Goal: Transaction & Acquisition: Obtain resource

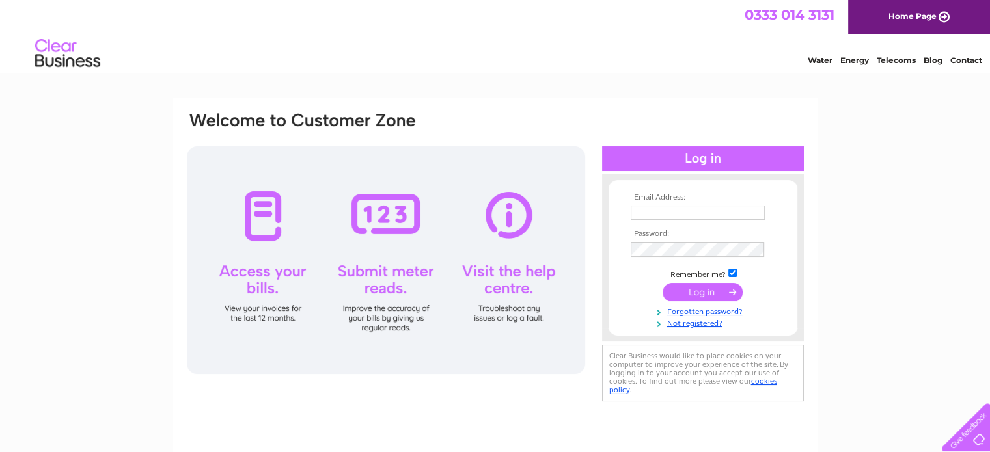
type input "[EMAIL_ADDRESS][PERSON_NAME][DOMAIN_NAME]"
click at [665, 291] on input "submit" at bounding box center [702, 292] width 80 height 18
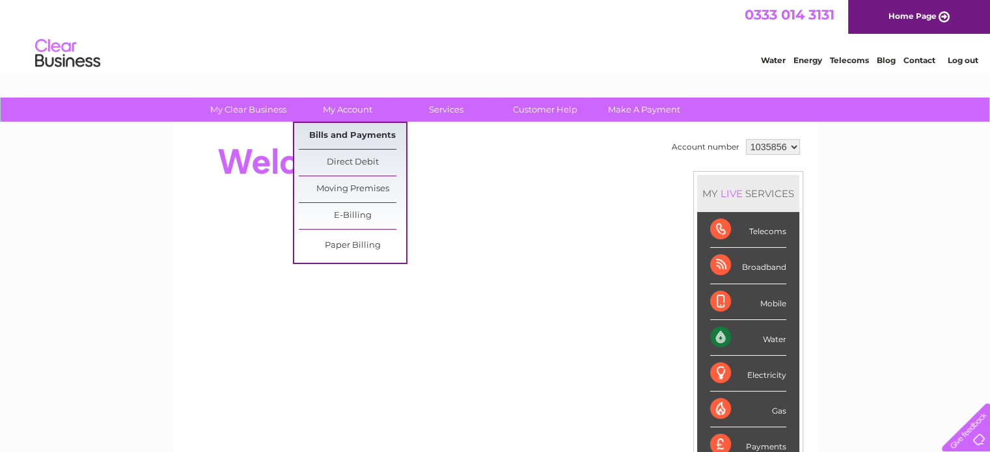
click at [354, 135] on link "Bills and Payments" at bounding box center [352, 136] width 107 height 26
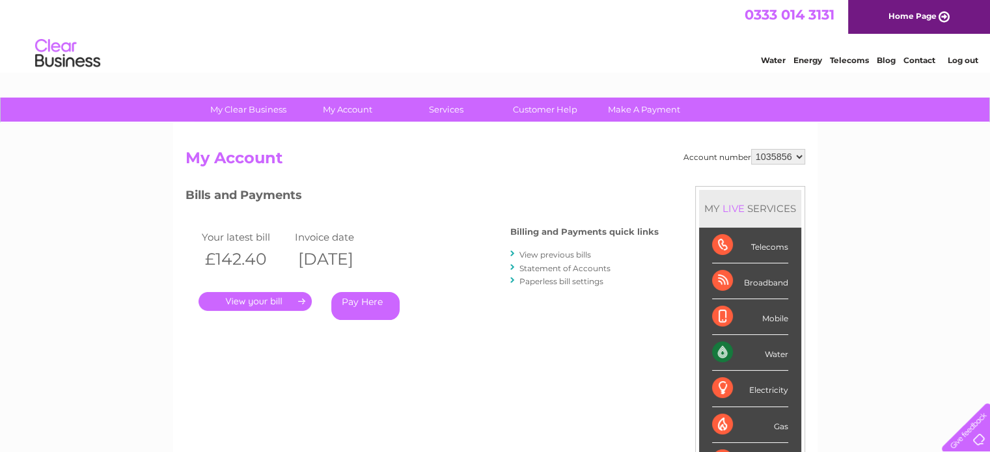
click at [267, 301] on link "." at bounding box center [254, 301] width 113 height 19
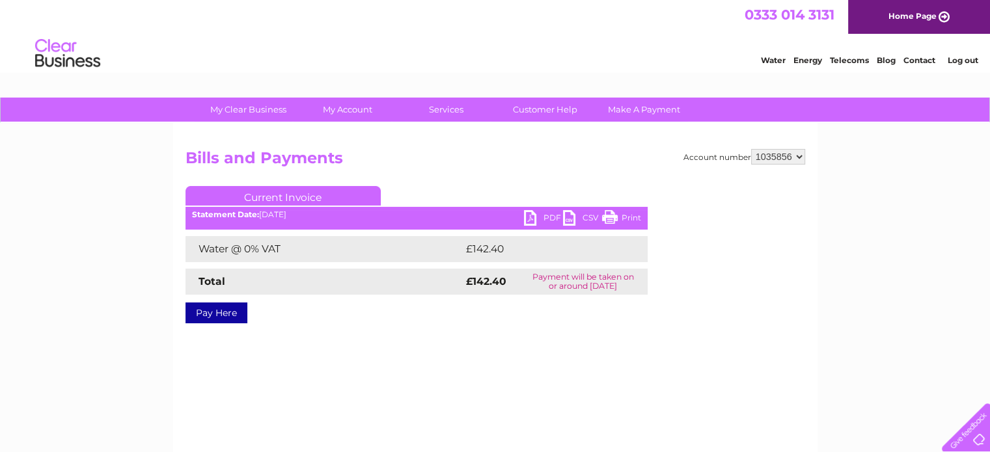
click at [527, 213] on link "PDF" at bounding box center [543, 219] width 39 height 19
click at [799, 156] on select "1035856 1085914 1144120" at bounding box center [778, 157] width 54 height 16
select select "1085914"
click at [751, 149] on select "1035856 1085914 1144120" at bounding box center [778, 157] width 54 height 16
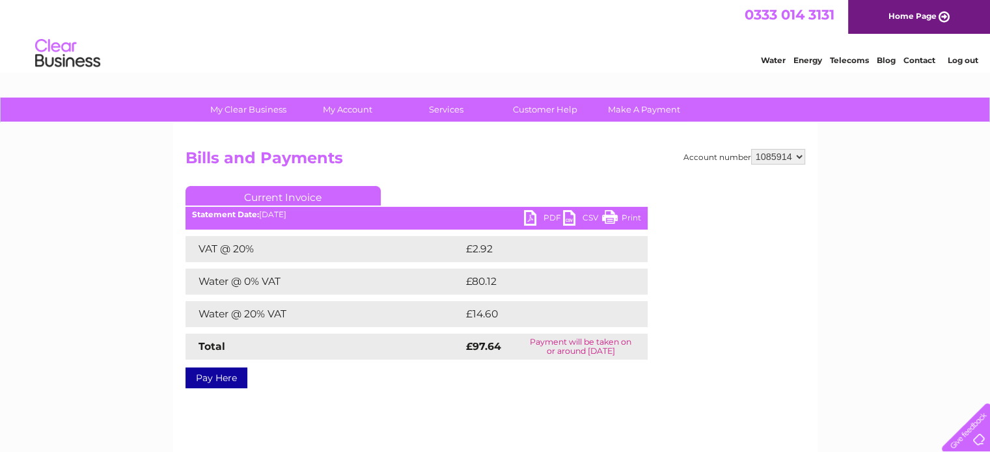
click at [533, 221] on link "PDF" at bounding box center [543, 219] width 39 height 19
click at [796, 155] on select "1035856 1085914 1144120" at bounding box center [778, 157] width 54 height 16
select select "1144120"
click at [751, 149] on select "1035856 1085914 1144120" at bounding box center [778, 157] width 54 height 16
